Goal: Communication & Community: Ask a question

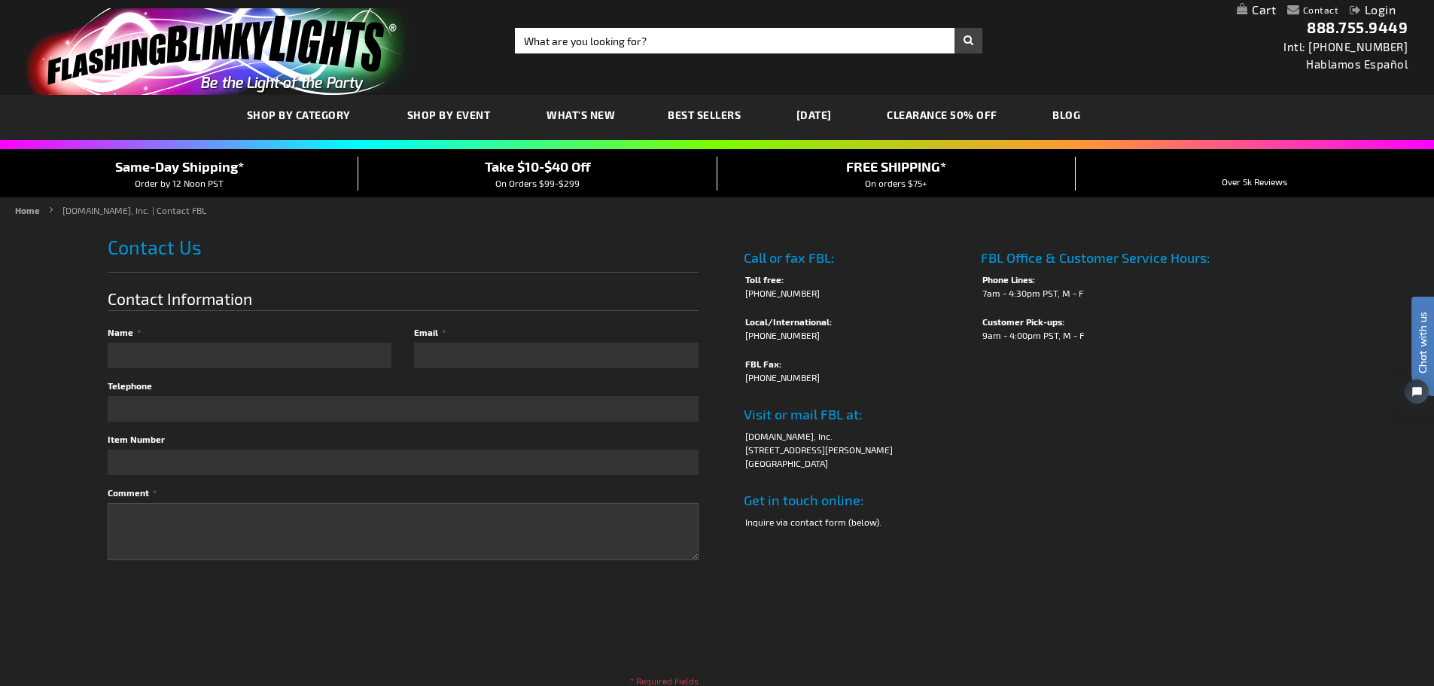
click at [141, 356] on div "Close dialog Get 10% Off Subscribe and save [DATE] Unlock Offer Submit" at bounding box center [717, 343] width 1434 height 686
click at [143, 353] on input "Name" at bounding box center [250, 356] width 284 height 26
type input "[PERSON_NAME]"
click at [522, 341] on div "Email" at bounding box center [550, 347] width 295 height 42
click at [504, 359] on input "Email" at bounding box center [556, 356] width 284 height 26
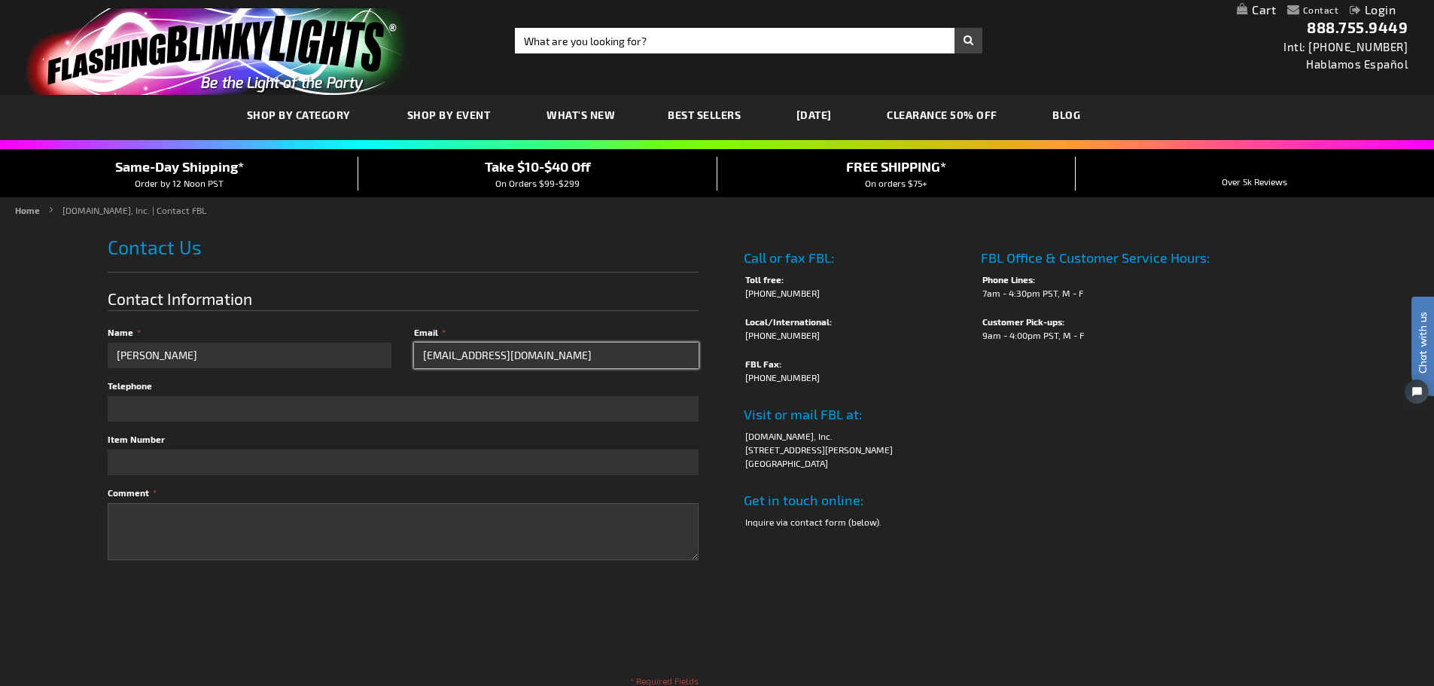
type input "[EMAIL_ADDRESS][DOMAIN_NAME]"
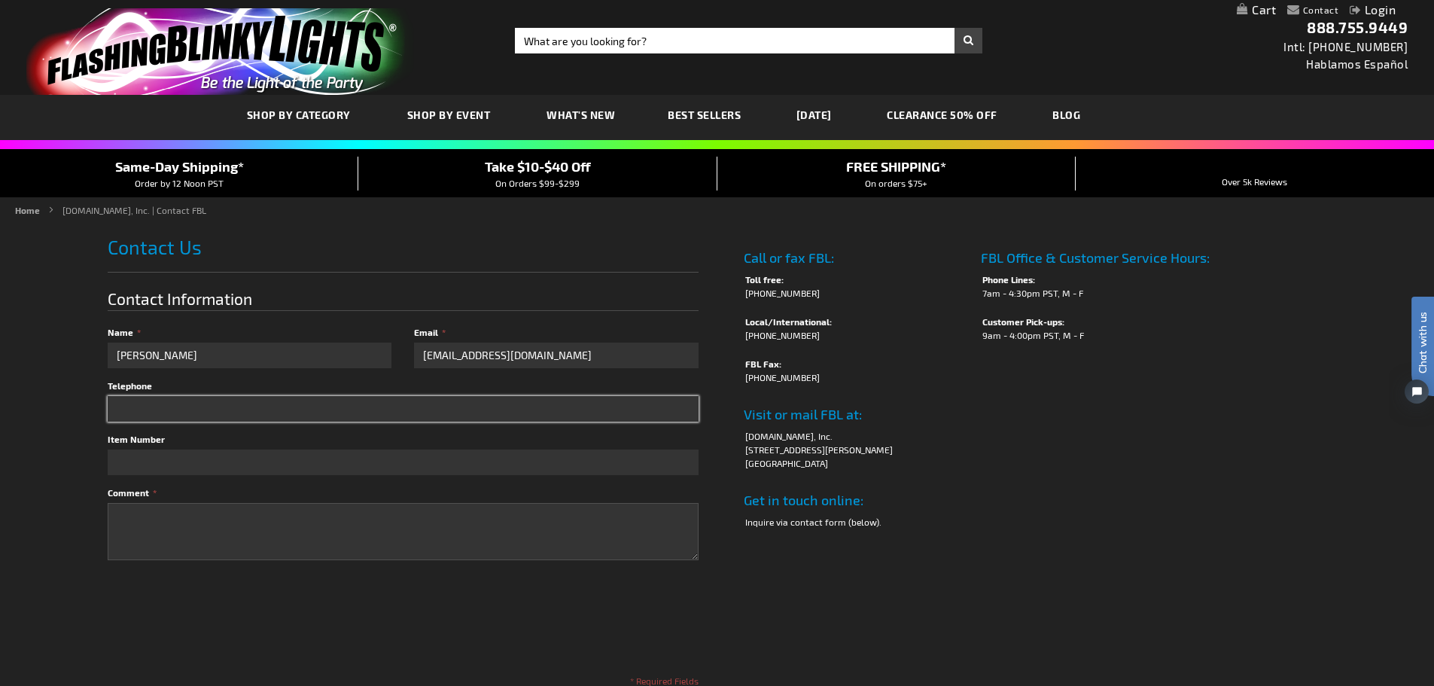
click at [320, 410] on input "Telephone" at bounding box center [403, 409] width 591 height 26
type input "[PHONE_NUMBER]"
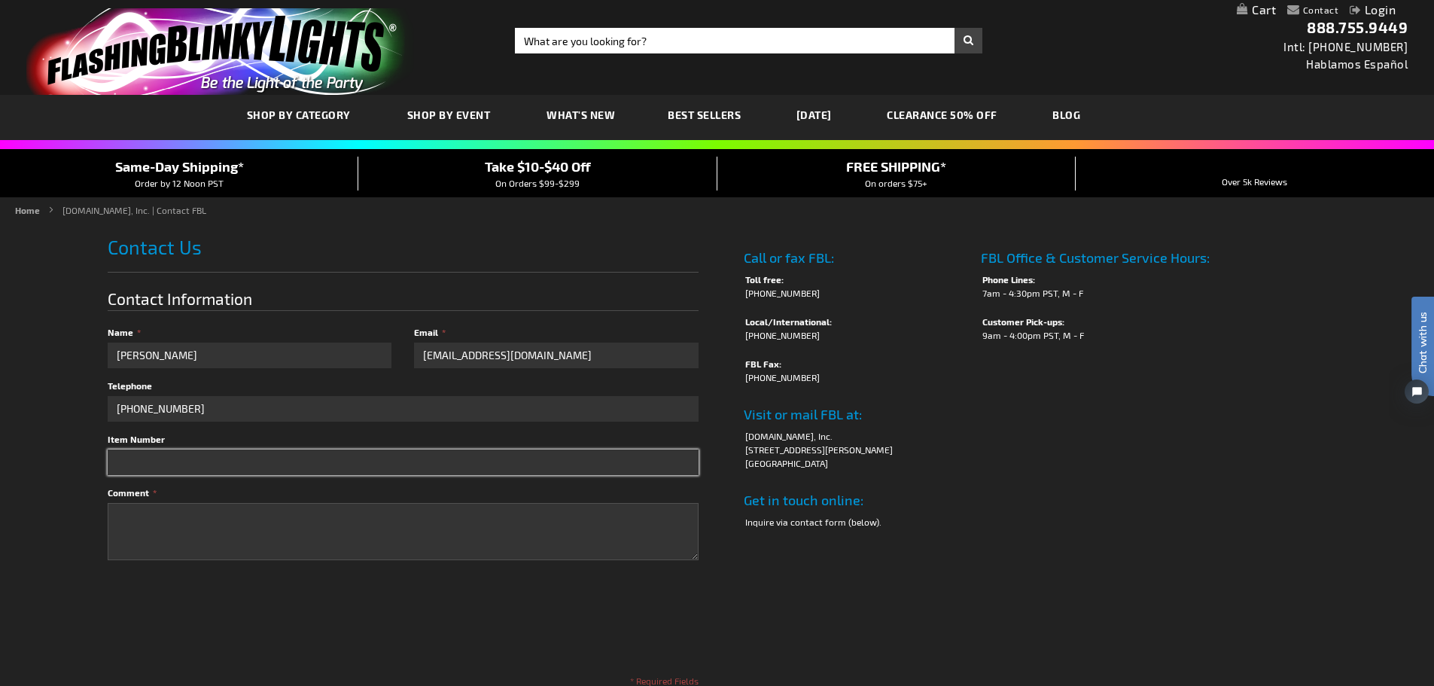
click at [163, 463] on input "Item Number" at bounding box center [403, 462] width 591 height 26
type input "12085-BL, 12085-PK"
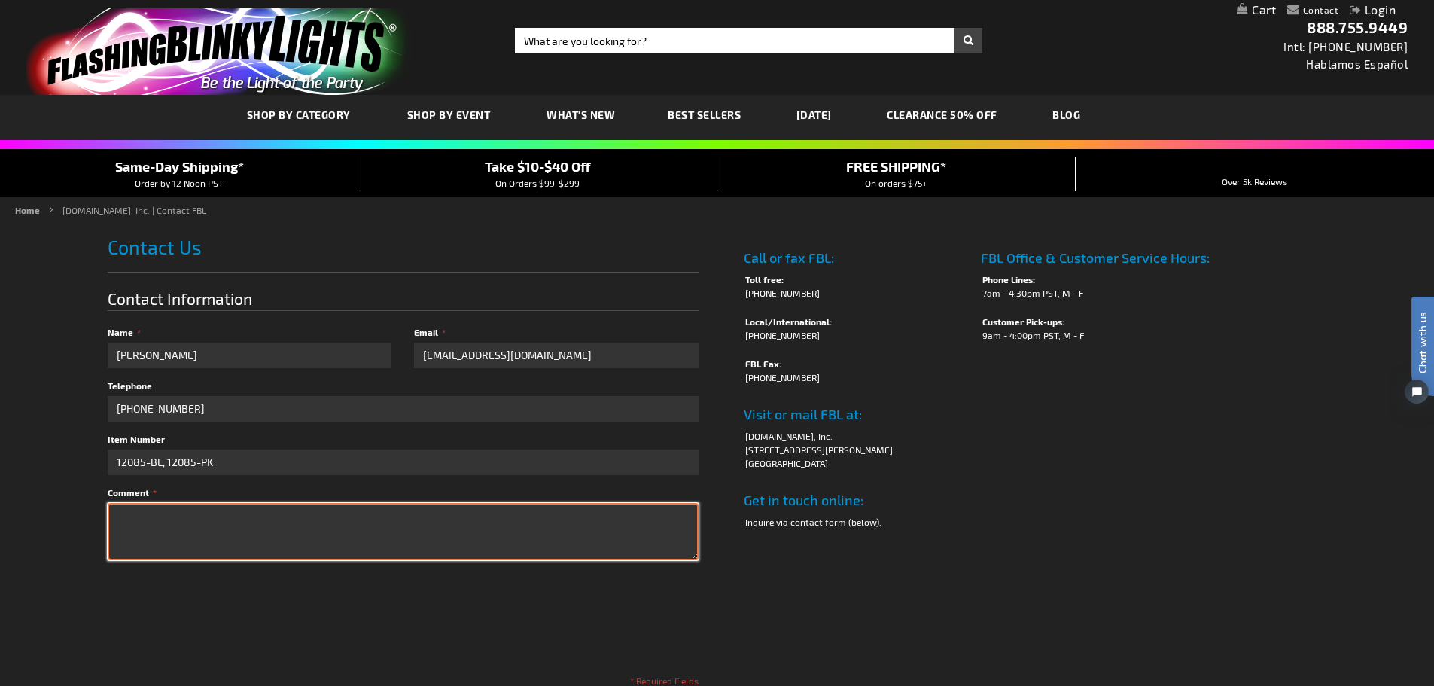
click at [155, 515] on textarea "Comment" at bounding box center [403, 531] width 591 height 57
click at [132, 520] on textarea "Comment" at bounding box center [403, 531] width 591 height 57
type textarea "Hi, I am reaching out from the [GEOGRAPHIC_DATA]"
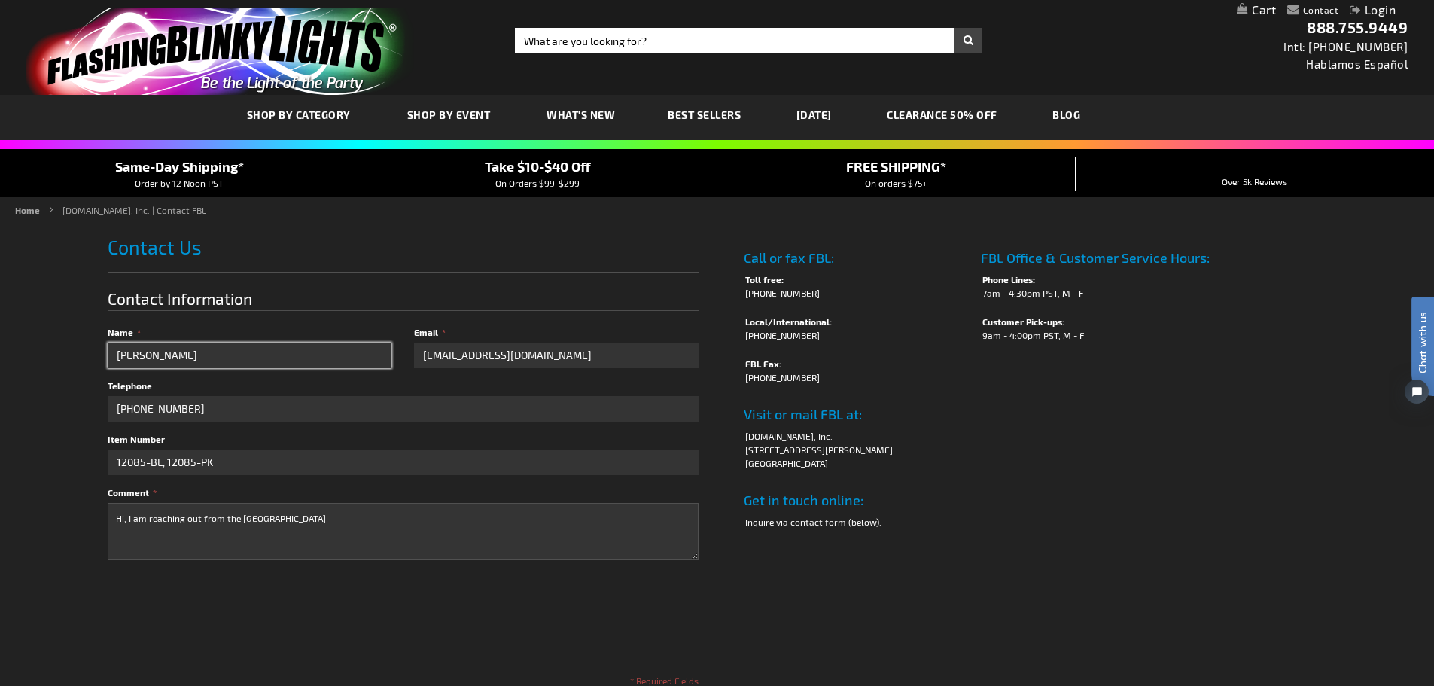
drag, startPoint x: 222, startPoint y: 355, endPoint x: 0, endPoint y: 354, distance: 222.1
click at [0, 354] on div "Contact Compare Products Login Skip to Content My Cart My Cart Close You have n…" at bounding box center [717, 549] width 1434 height 1098
drag, startPoint x: 562, startPoint y: 354, endPoint x: 418, endPoint y: 346, distance: 144.0
click at [424, 345] on input "[EMAIL_ADDRESS][DOMAIN_NAME]" at bounding box center [556, 356] width 284 height 26
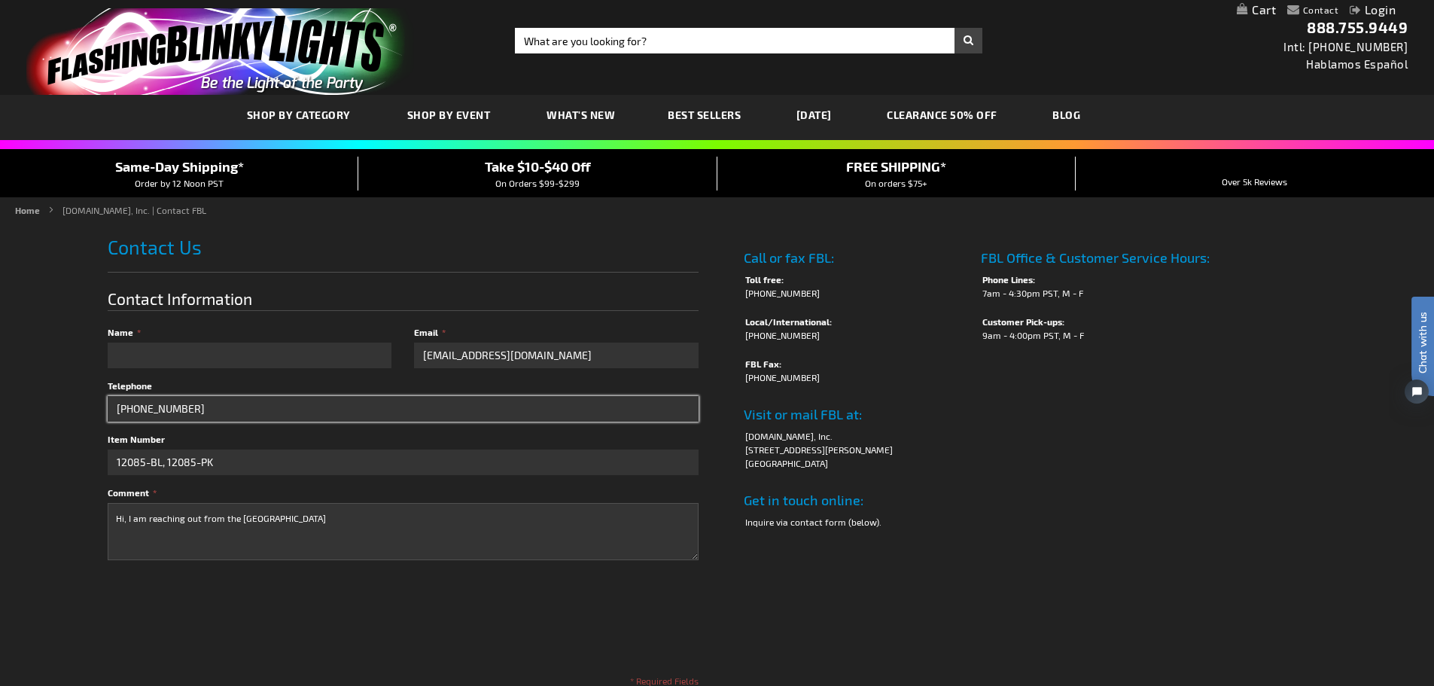
drag, startPoint x: 205, startPoint y: 411, endPoint x: 24, endPoint y: 411, distance: 180.7
click at [24, 411] on div "Contact Compare Products Login Skip to Content My Cart My Cart Close You have n…" at bounding box center [717, 549] width 1434 height 1098
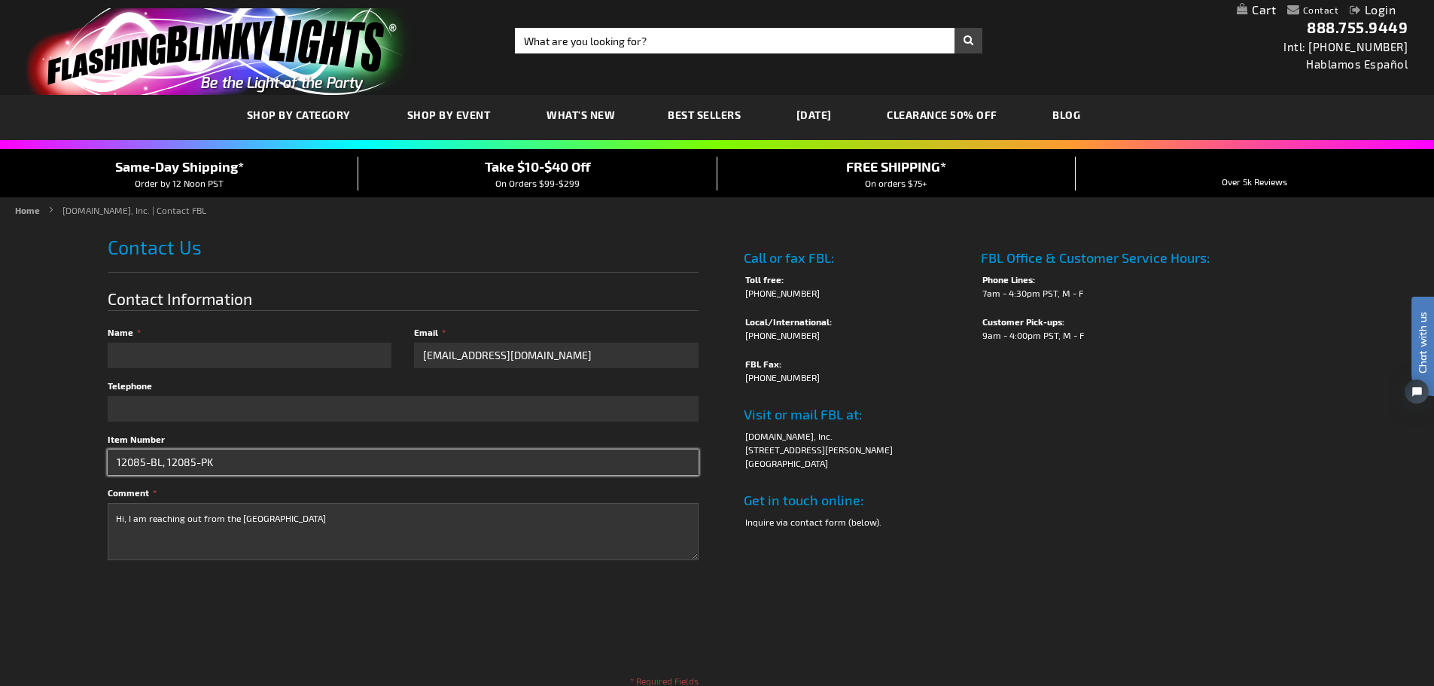
drag, startPoint x: 326, startPoint y: 463, endPoint x: 51, endPoint y: 446, distance: 275.3
click at [51, 446] on div "Contact Compare Products Login Skip to Content My Cart My Cart Close You have n…" at bounding box center [717, 549] width 1434 height 1098
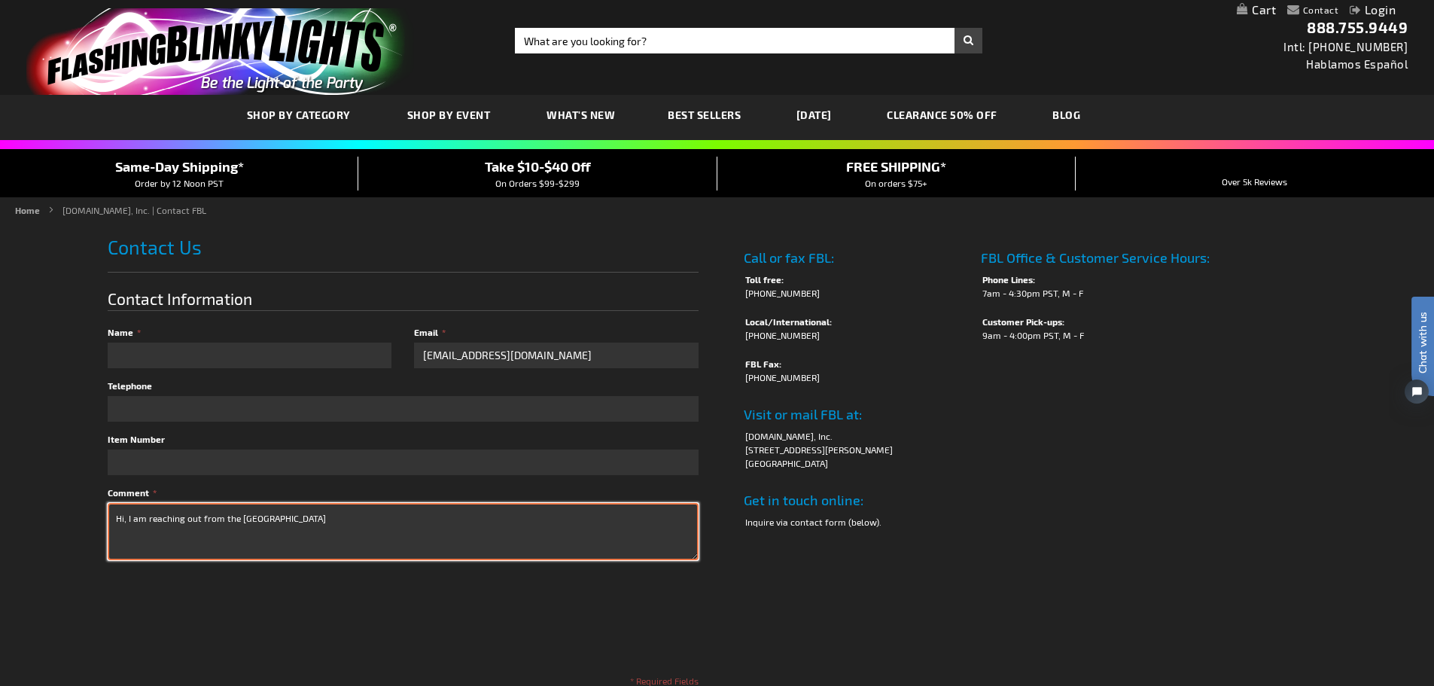
drag, startPoint x: 296, startPoint y: 516, endPoint x: 107, endPoint y: 512, distance: 189.0
click at [123, 511] on textarea "Hi, I am reaching out from the [GEOGRAPHIC_DATA]" at bounding box center [403, 531] width 591 height 57
type textarea "H"
